Goal: Information Seeking & Learning: Understand process/instructions

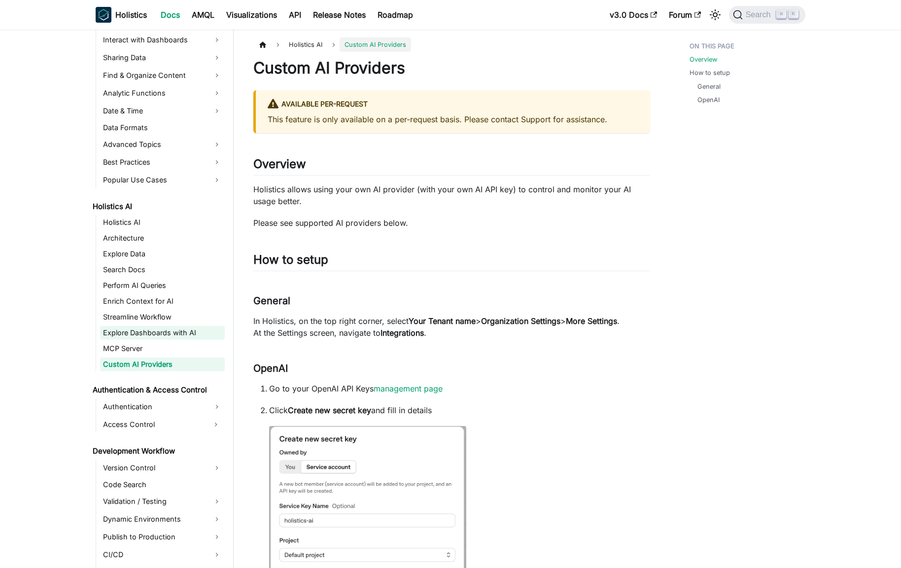
scroll to position [340, 0]
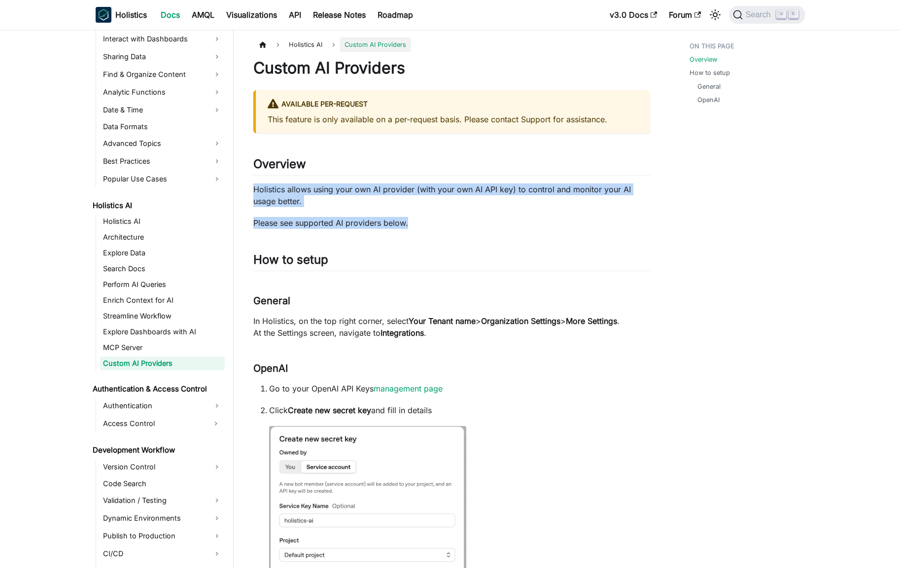
drag, startPoint x: 253, startPoint y: 187, endPoint x: 431, endPoint y: 228, distance: 182.7
click at [431, 228] on p "Please see supported AI providers below." at bounding box center [451, 223] width 397 height 12
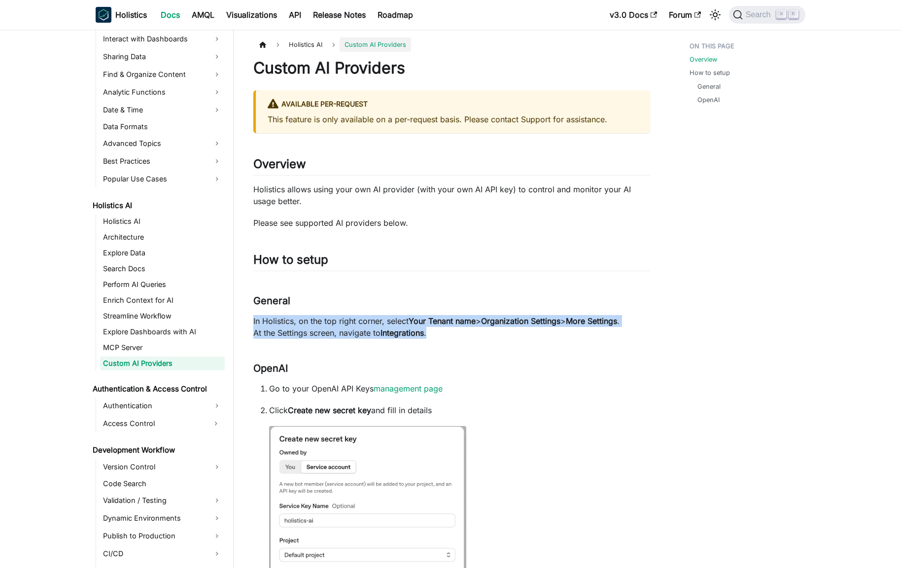
drag, startPoint x: 251, startPoint y: 320, endPoint x: 434, endPoint y: 335, distance: 184.0
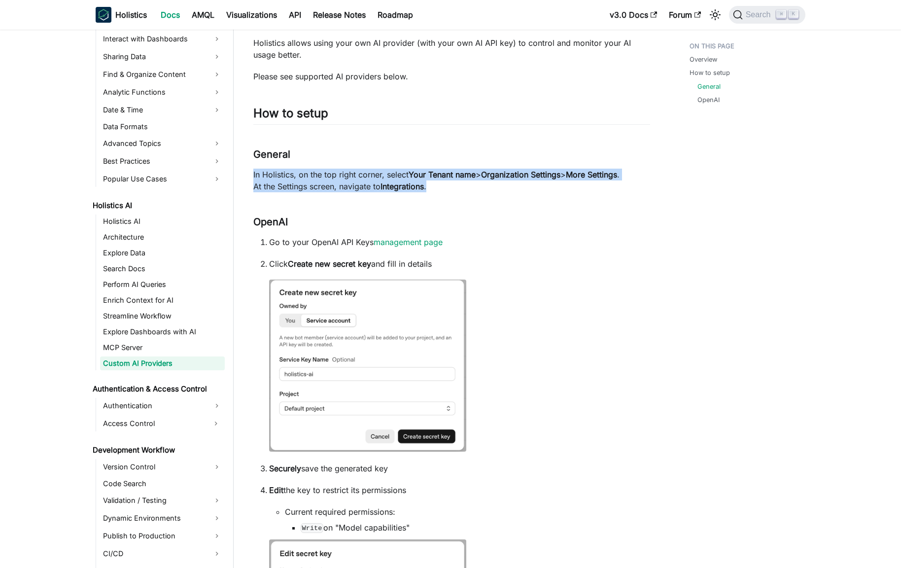
scroll to position [231, 0]
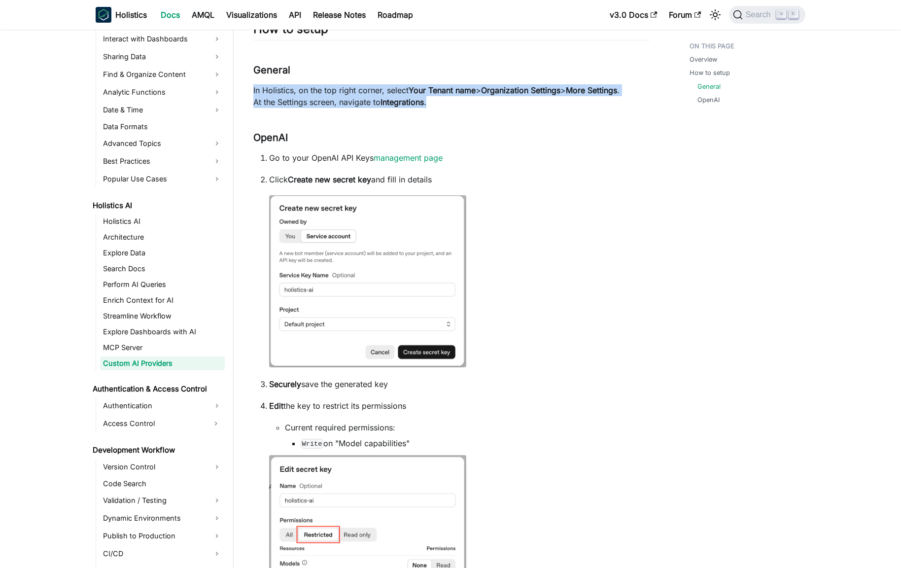
drag, startPoint x: 269, startPoint y: 158, endPoint x: 460, endPoint y: 176, distance: 191.6
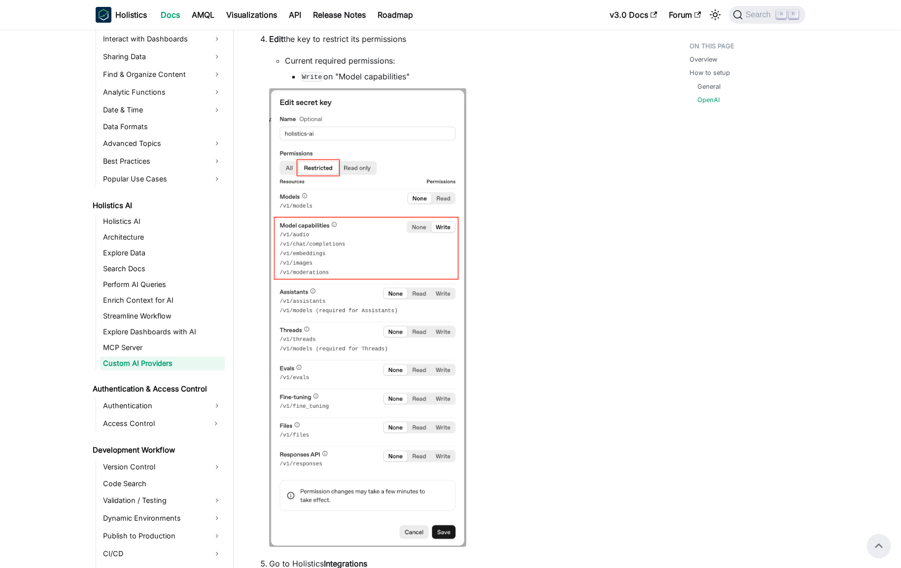
scroll to position [419, 0]
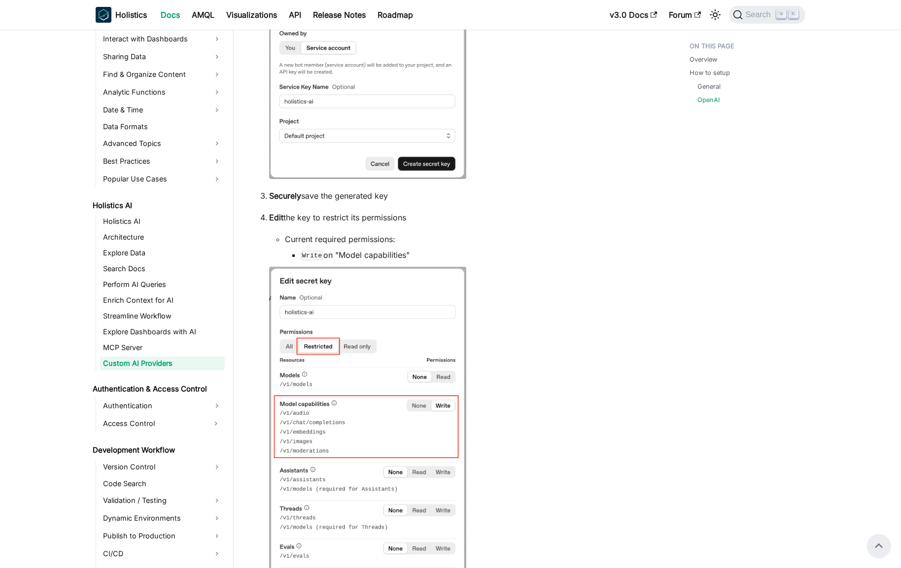
drag, startPoint x: 263, startPoint y: 217, endPoint x: 434, endPoint y: 258, distance: 176.0
click at [434, 258] on li "Edit the key to restrict its permissions Current required permissions: Write on…" at bounding box center [459, 469] width 381 height 517
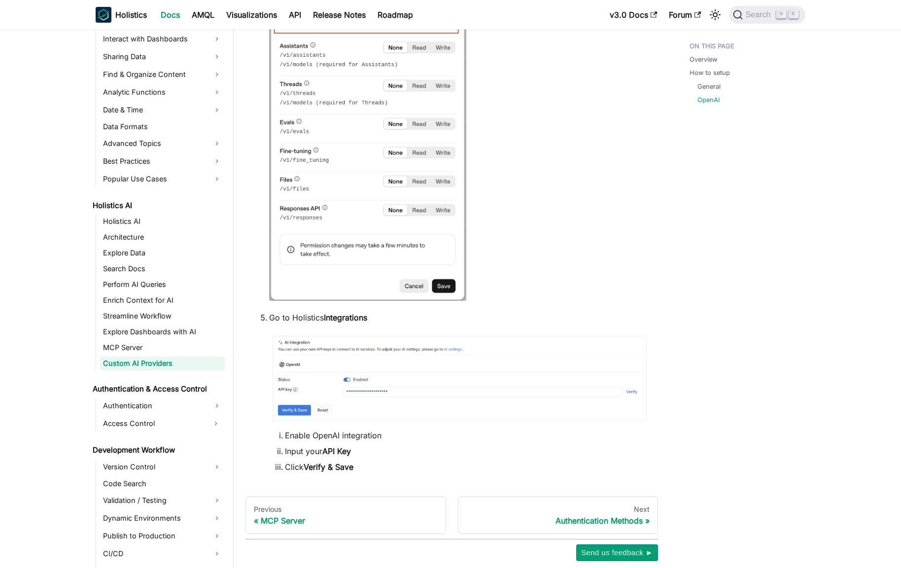
scroll to position [897, 0]
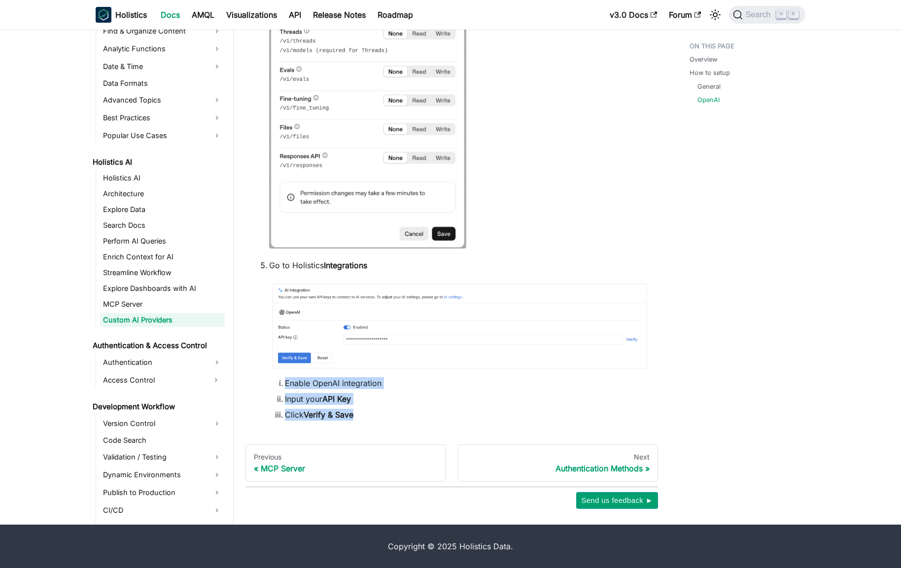
drag, startPoint x: 285, startPoint y: 380, endPoint x: 380, endPoint y: 414, distance: 101.0
click at [380, 414] on ol "Enable OpenAI integration Input your API Key Click Verify & Save" at bounding box center [459, 398] width 381 height 43
click at [380, 414] on li "Click Verify & Save" at bounding box center [467, 415] width 365 height 12
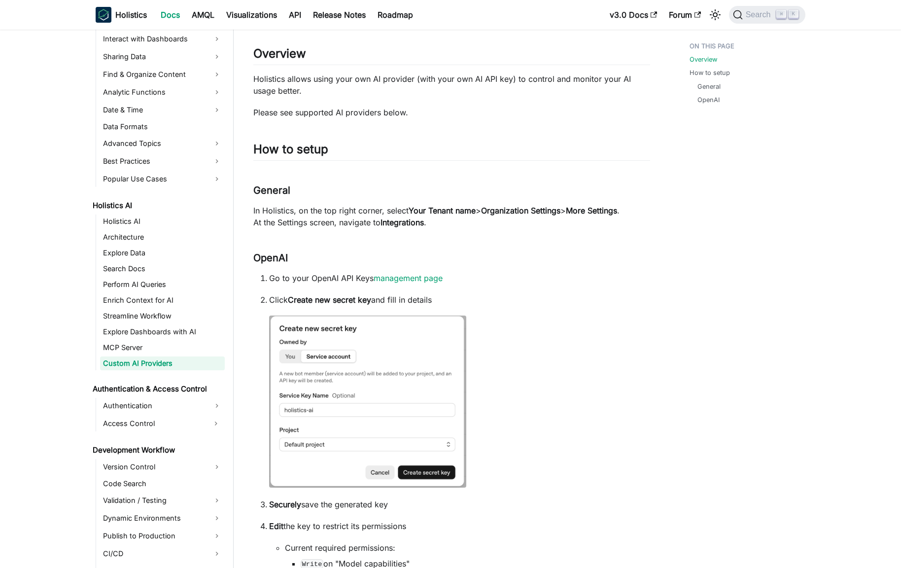
scroll to position [0, 0]
